Goal: Information Seeking & Learning: Learn about a topic

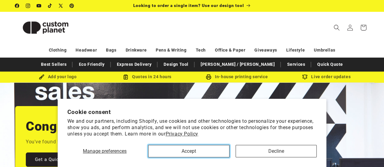
click at [191, 146] on button "Accept" at bounding box center [188, 151] width 81 height 12
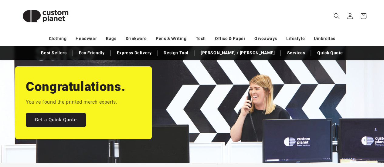
scroll to position [30, 0]
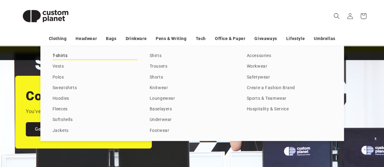
click at [56, 56] on link "T-shirts" at bounding box center [95, 56] width 85 height 8
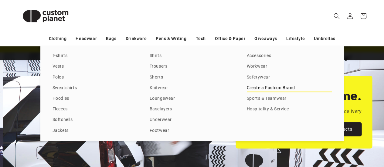
scroll to position [0, 384]
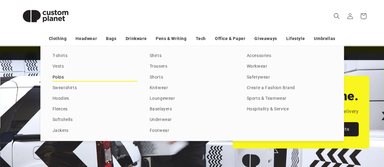
click at [59, 77] on link "Polos" at bounding box center [95, 77] width 85 height 8
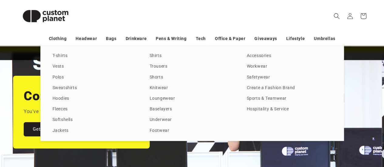
scroll to position [0, 0]
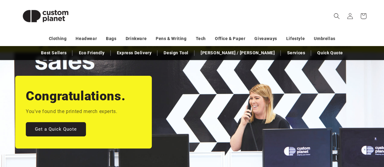
click at [13, 36] on div "Clothing Headwear Bags Drinkware Pens & Writing Tech Office & Paper Giveaways L…" at bounding box center [192, 38] width 384 height 11
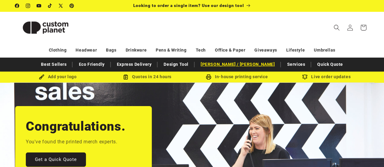
click at [252, 65] on link "[PERSON_NAME] / [PERSON_NAME]" at bounding box center [238, 64] width 80 height 11
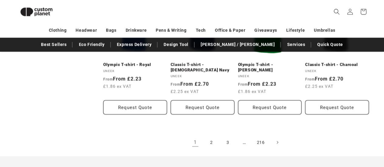
scroll to position [659, 0]
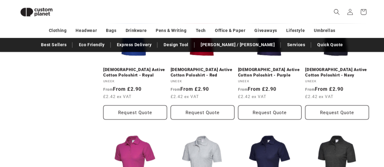
scroll to position [387, 0]
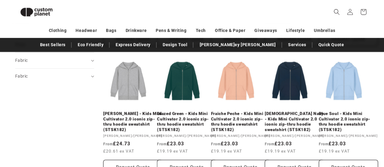
scroll to position [417, 0]
